Goal: Find specific page/section: Find specific page/section

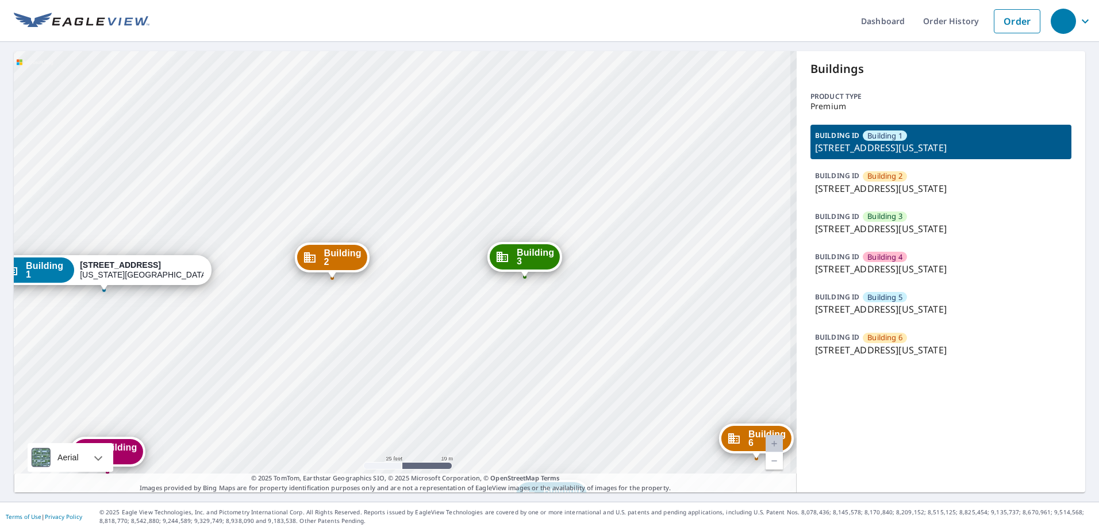
drag, startPoint x: 437, startPoint y: 279, endPoint x: 478, endPoint y: 259, distance: 45.2
click at [477, 260] on div "Building 2 [STREET_ADDRESS][GEOGRAPHIC_DATA][US_STATE] 3 [STREET_ADDRESS][GEOGR…" at bounding box center [405, 271] width 783 height 441
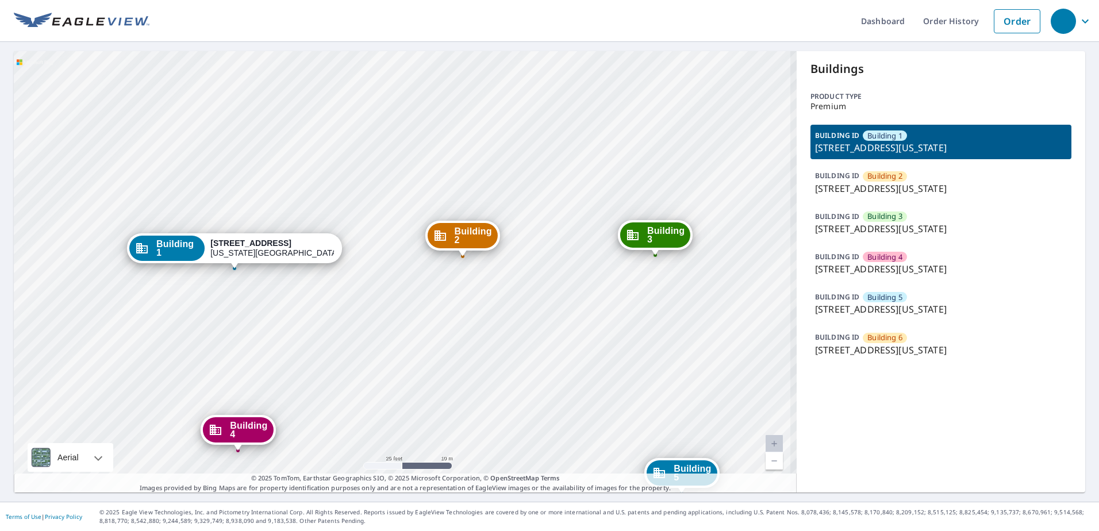
drag, startPoint x: 364, startPoint y: 283, endPoint x: 483, endPoint y: 253, distance: 122.8
click at [483, 253] on div "Building 2 [STREET_ADDRESS][GEOGRAPHIC_DATA][US_STATE] 3 [STREET_ADDRESS][GEOGR…" at bounding box center [405, 271] width 783 height 441
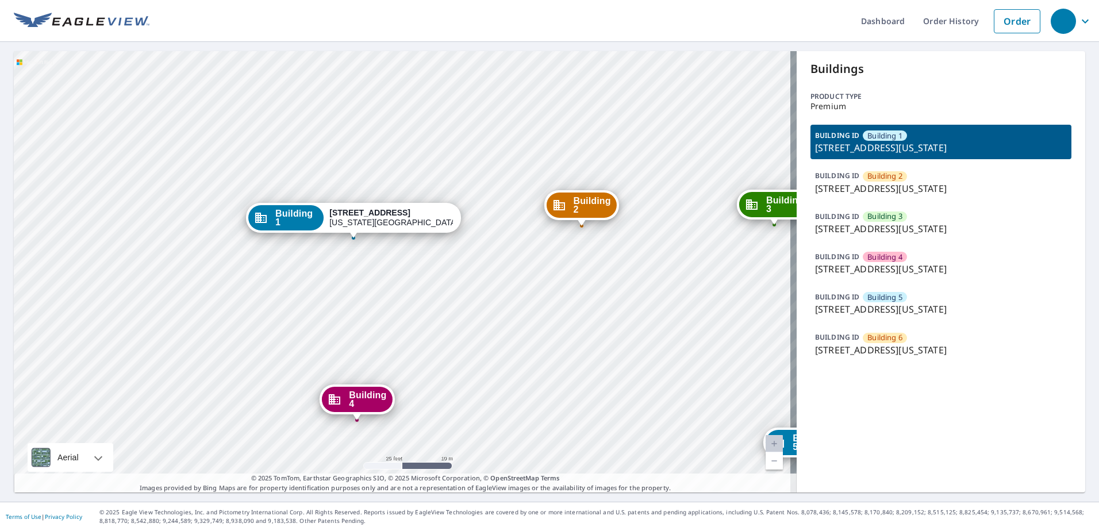
click at [898, 190] on p "[STREET_ADDRESS][US_STATE]" at bounding box center [941, 189] width 252 height 14
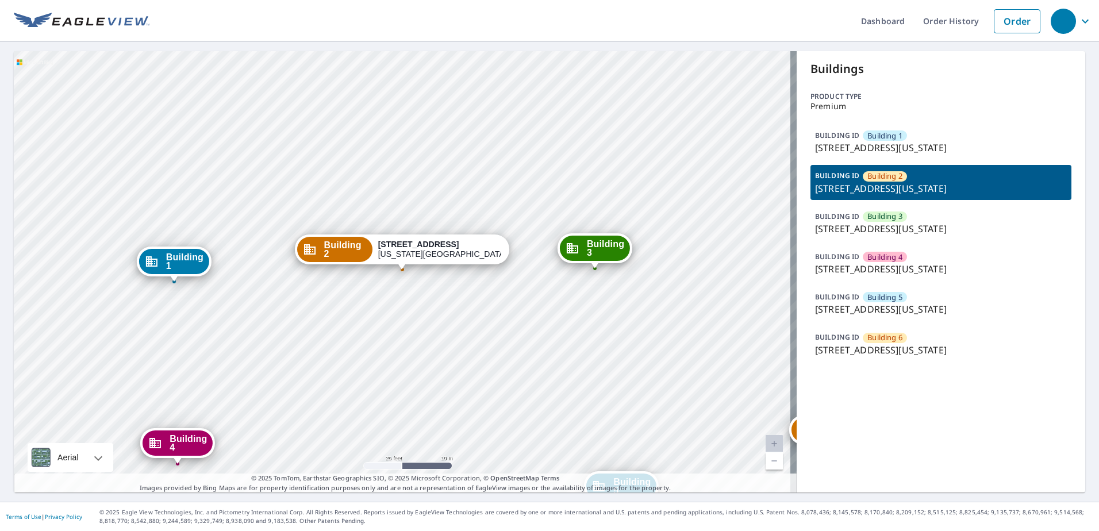
click at [857, 222] on p "[STREET_ADDRESS][US_STATE]" at bounding box center [941, 229] width 252 height 14
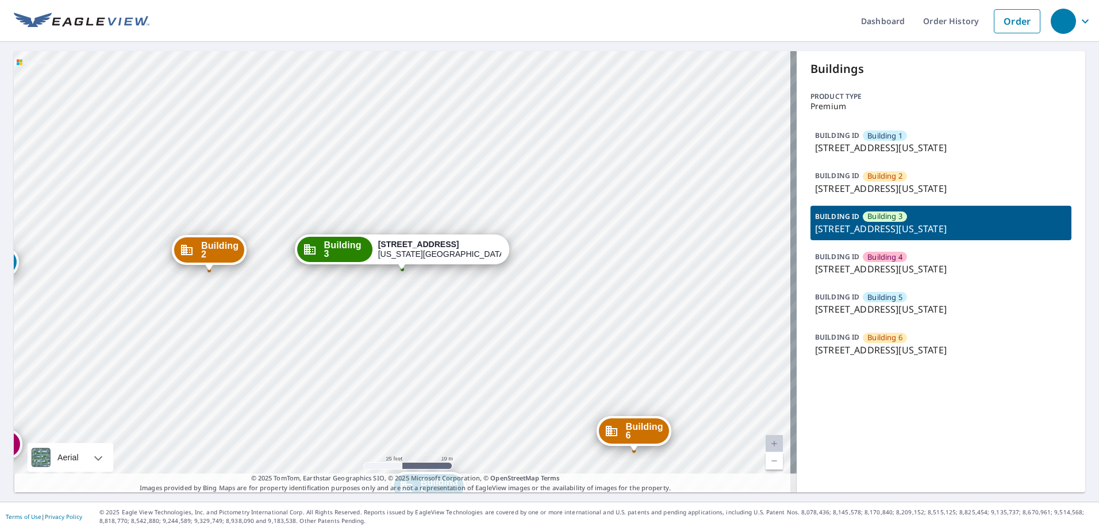
click at [864, 145] on p "[STREET_ADDRESS][US_STATE]" at bounding box center [941, 148] width 252 height 14
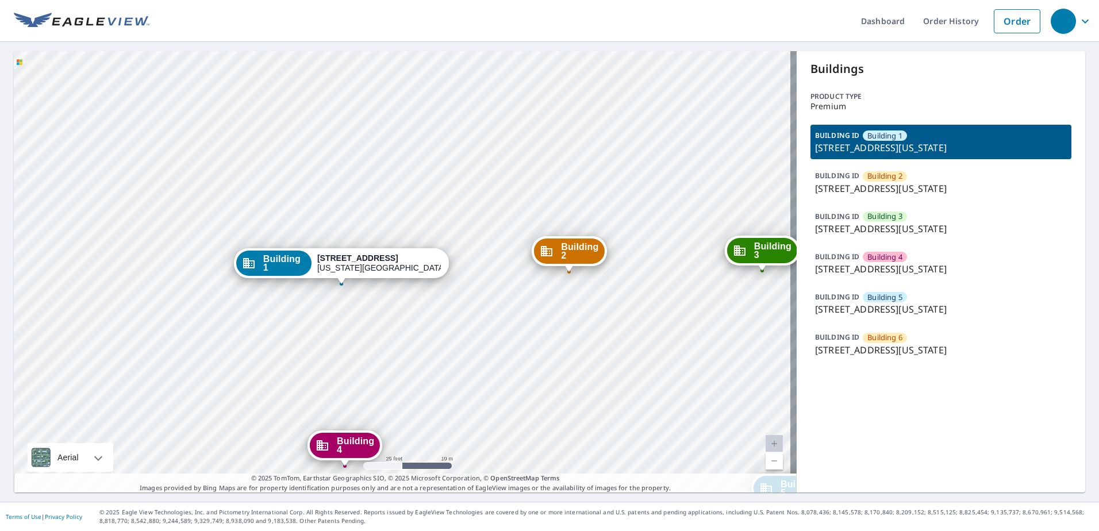
drag, startPoint x: 592, startPoint y: 294, endPoint x: 525, endPoint y: 304, distance: 67.9
click at [527, 305] on div "Building 2 [STREET_ADDRESS][GEOGRAPHIC_DATA][US_STATE] 3 [STREET_ADDRESS][GEOGR…" at bounding box center [405, 271] width 783 height 441
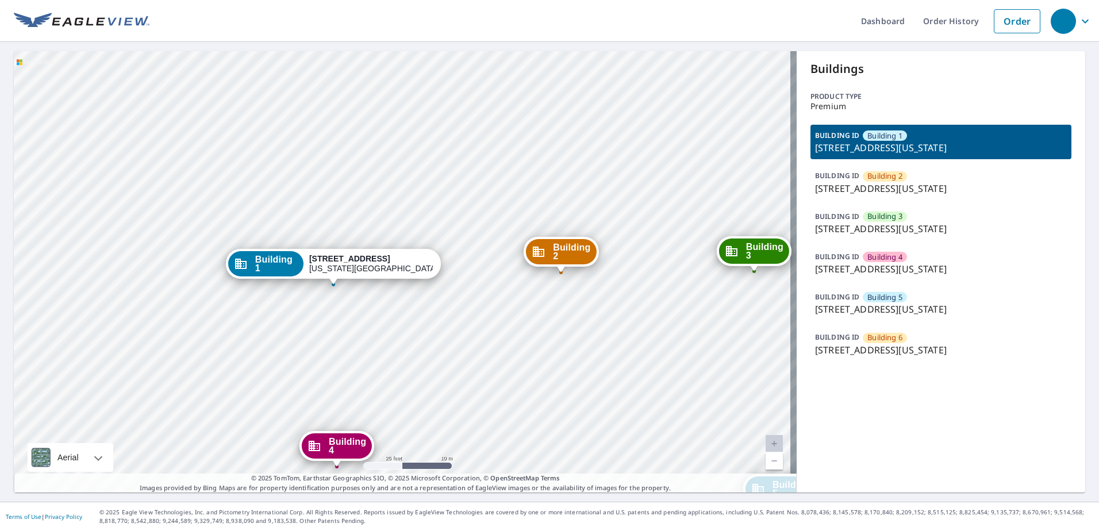
click at [844, 228] on p "[STREET_ADDRESS][US_STATE]" at bounding box center [941, 229] width 252 height 14
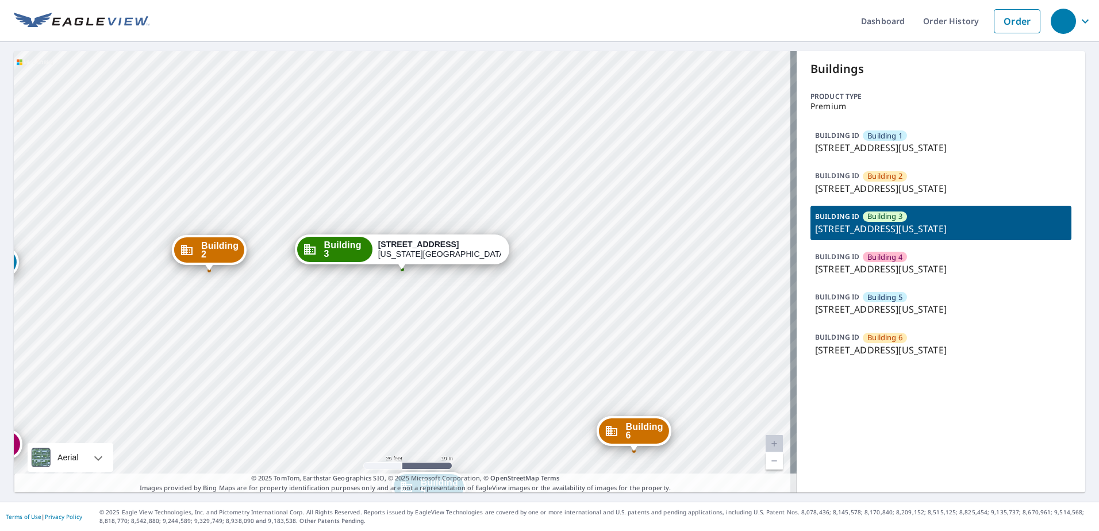
click at [872, 259] on span "Building 4" at bounding box center [884, 257] width 35 height 11
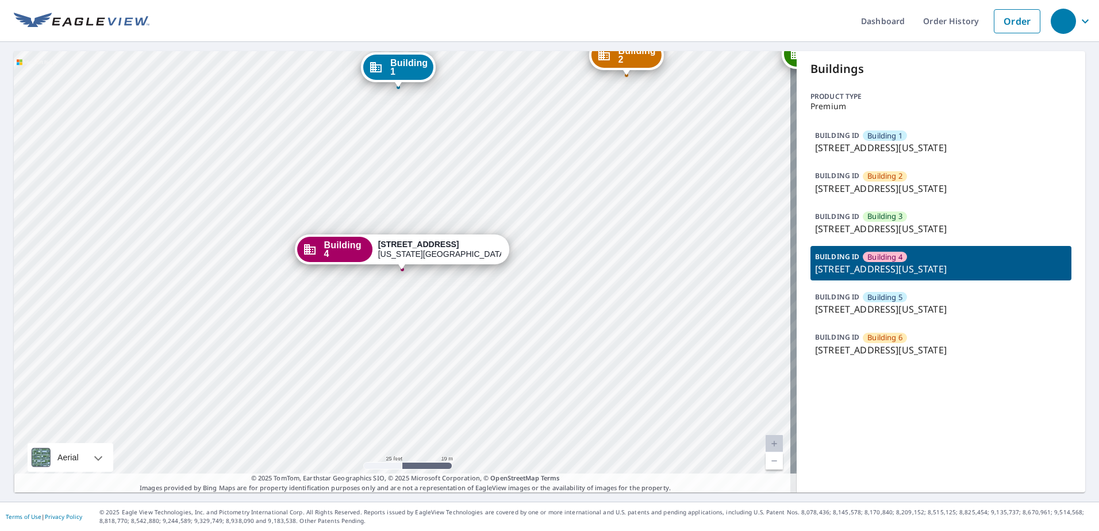
click at [904, 148] on p "[STREET_ADDRESS][US_STATE]" at bounding box center [941, 148] width 252 height 14
